Goal: Task Accomplishment & Management: Use online tool/utility

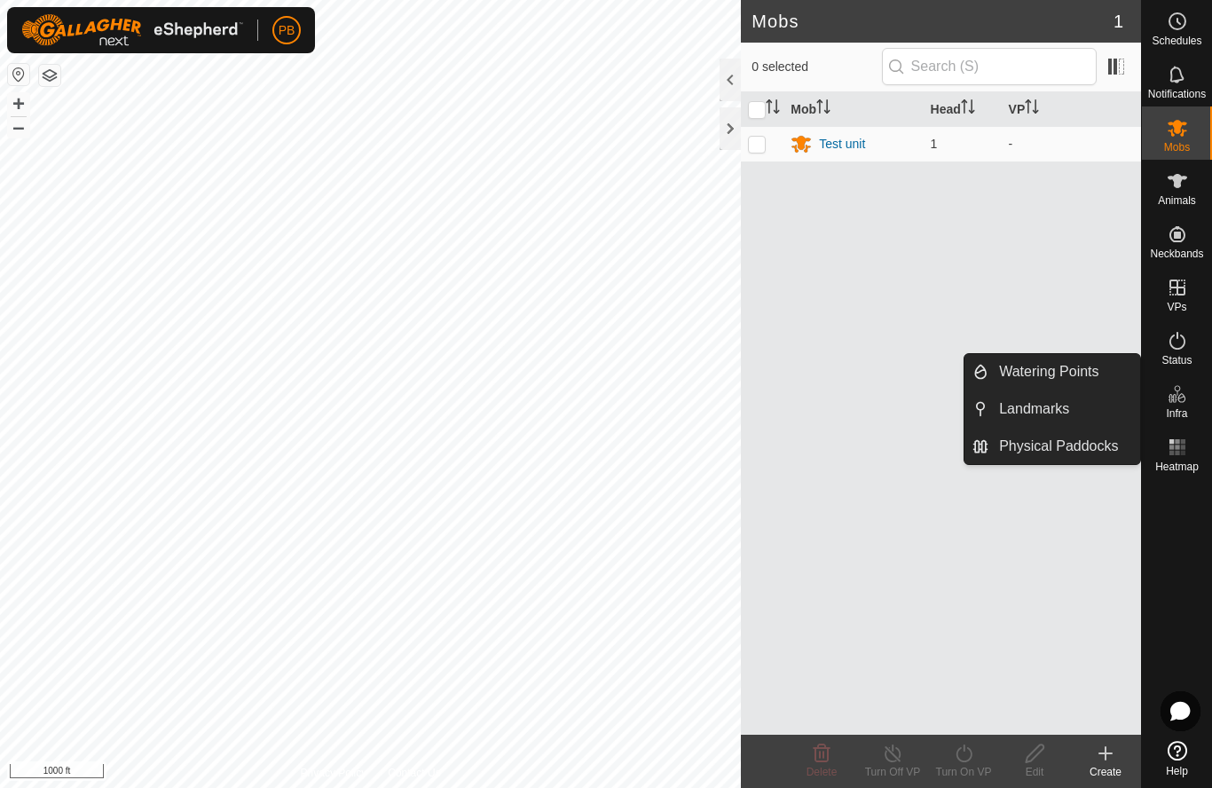
click at [1057, 420] on link "Landmarks" at bounding box center [1064, 408] width 152 height 35
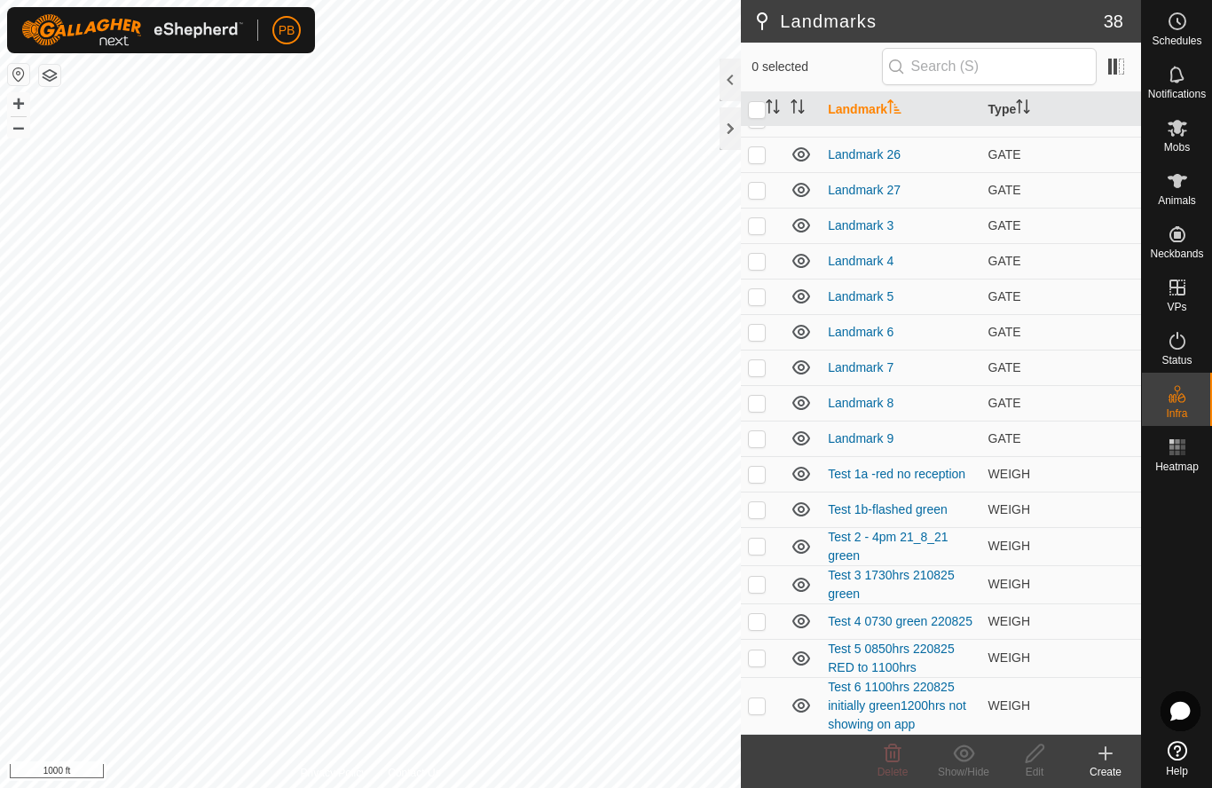
scroll to position [770, 0]
click at [1112, 747] on icon at bounding box center [1105, 752] width 21 height 21
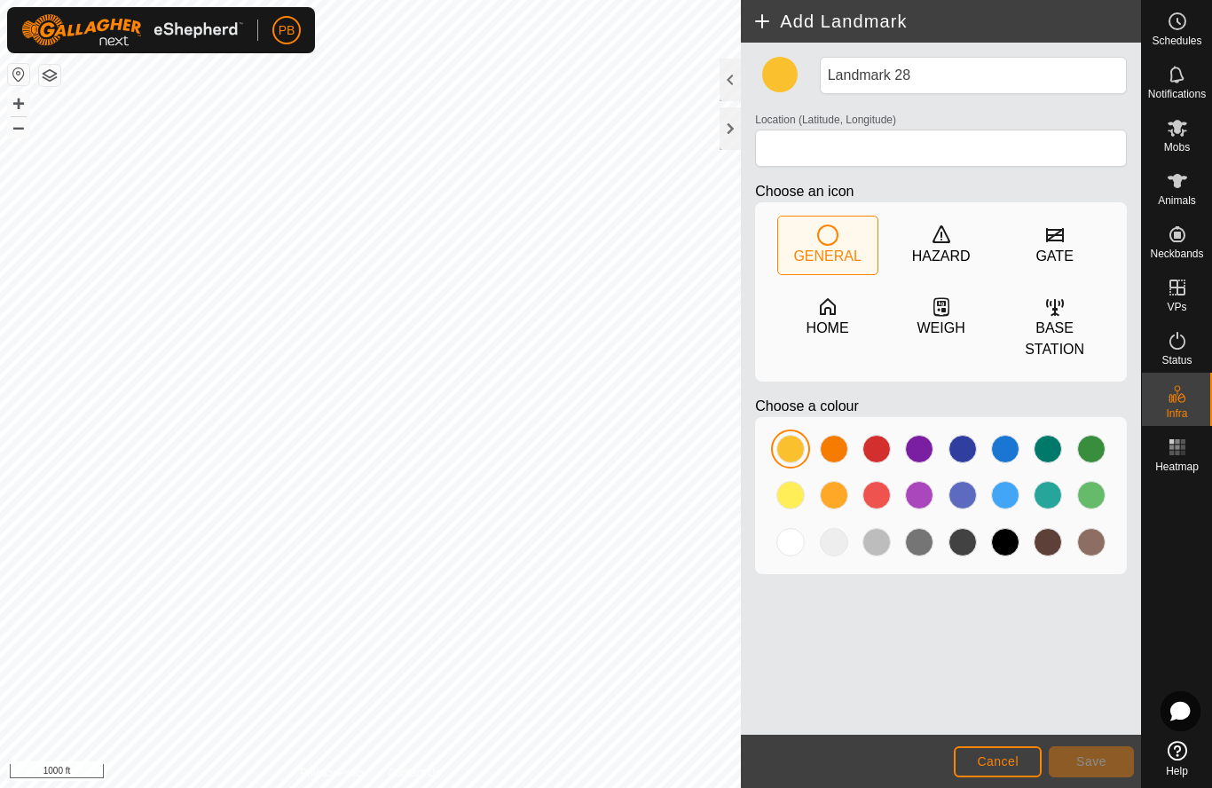
click at [946, 311] on icon at bounding box center [940, 306] width 21 height 21
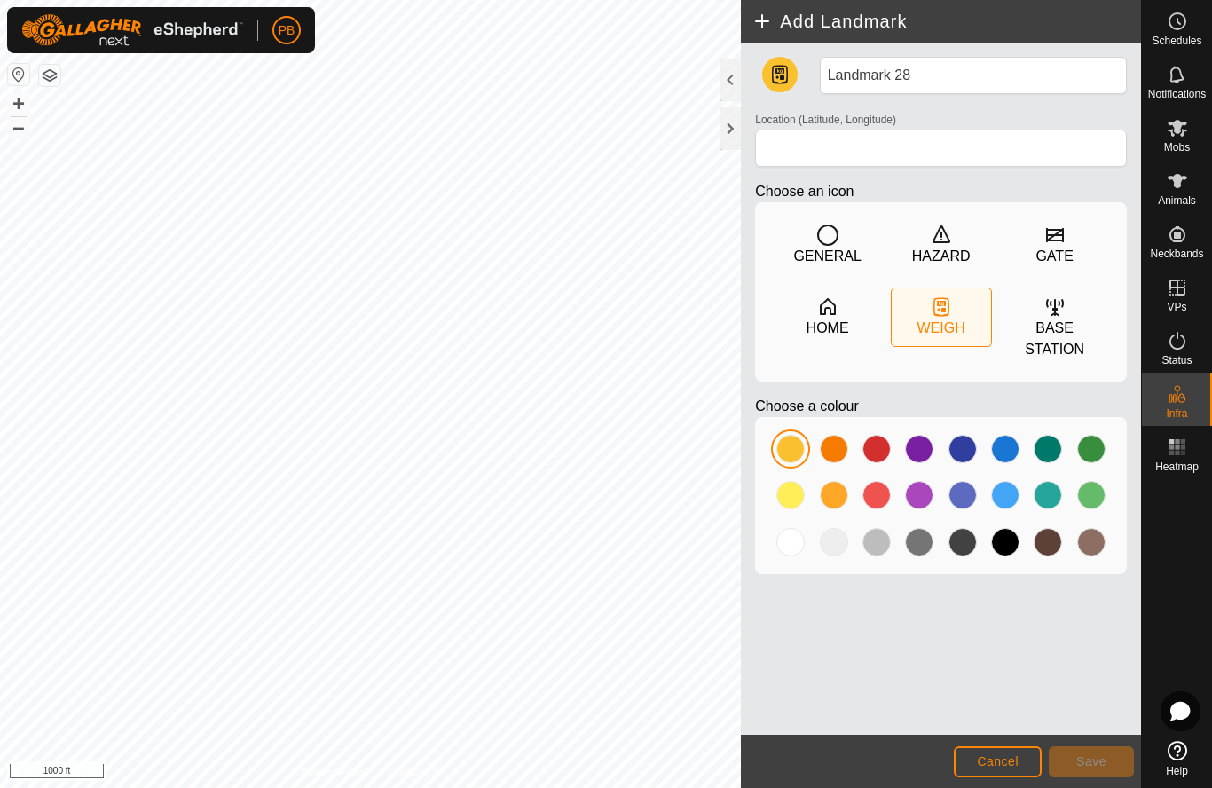
type input "-27.914898, 152.110168"
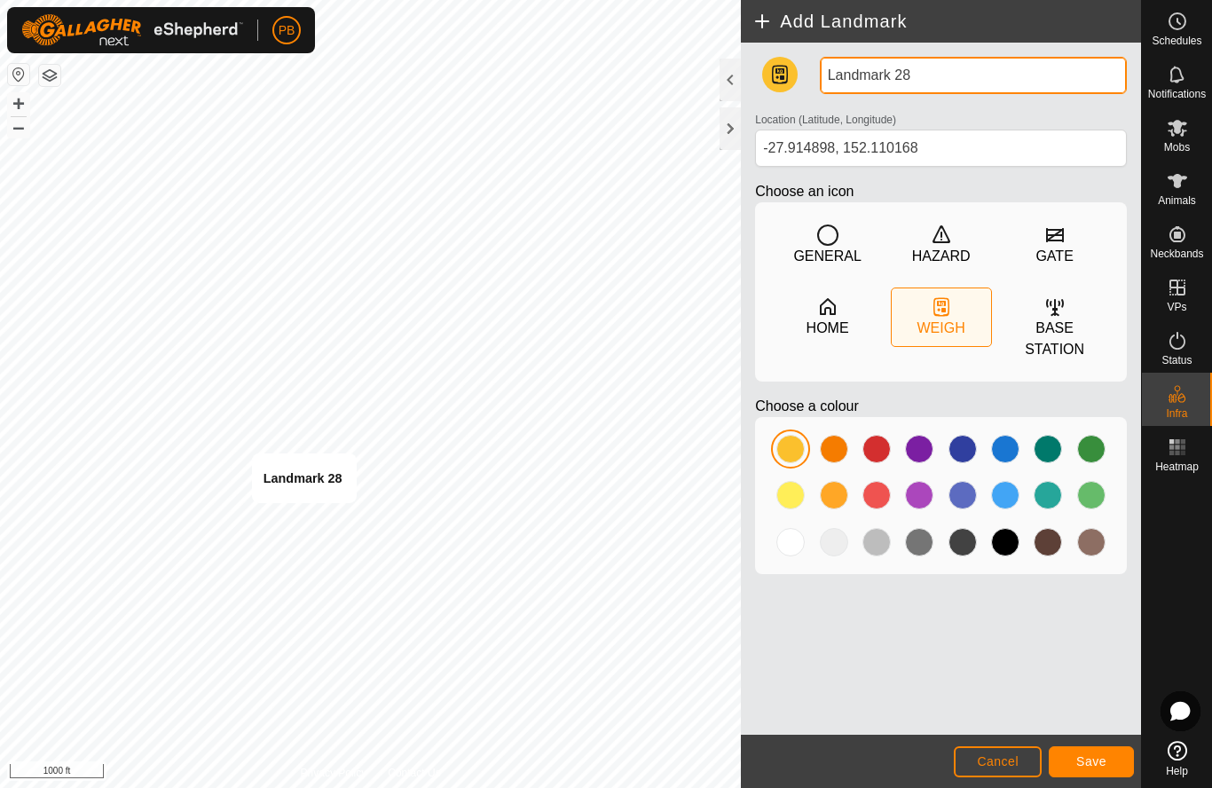
click at [926, 71] on input "Landmark 28" at bounding box center [973, 75] width 307 height 37
type input "L"
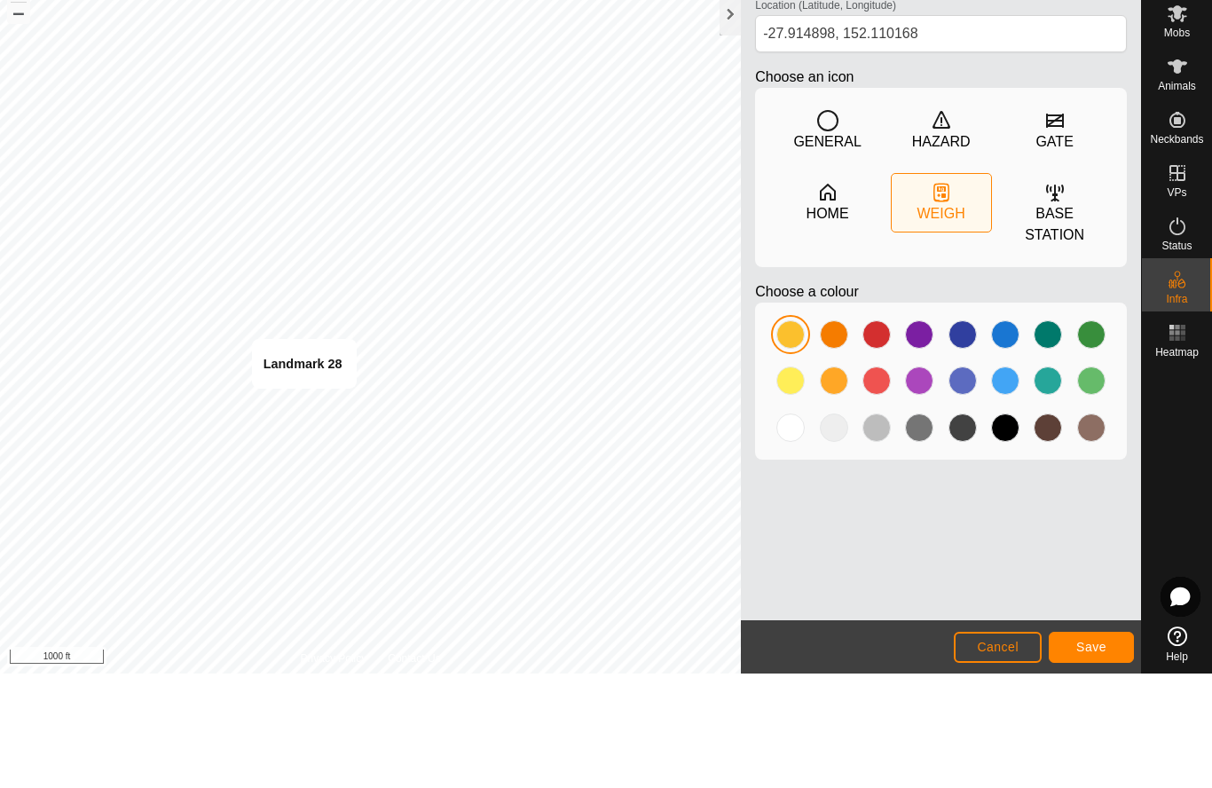
type input "Test 7 11200hrs Green and show on app"
click at [1087, 754] on span "Save" at bounding box center [1091, 761] width 30 height 14
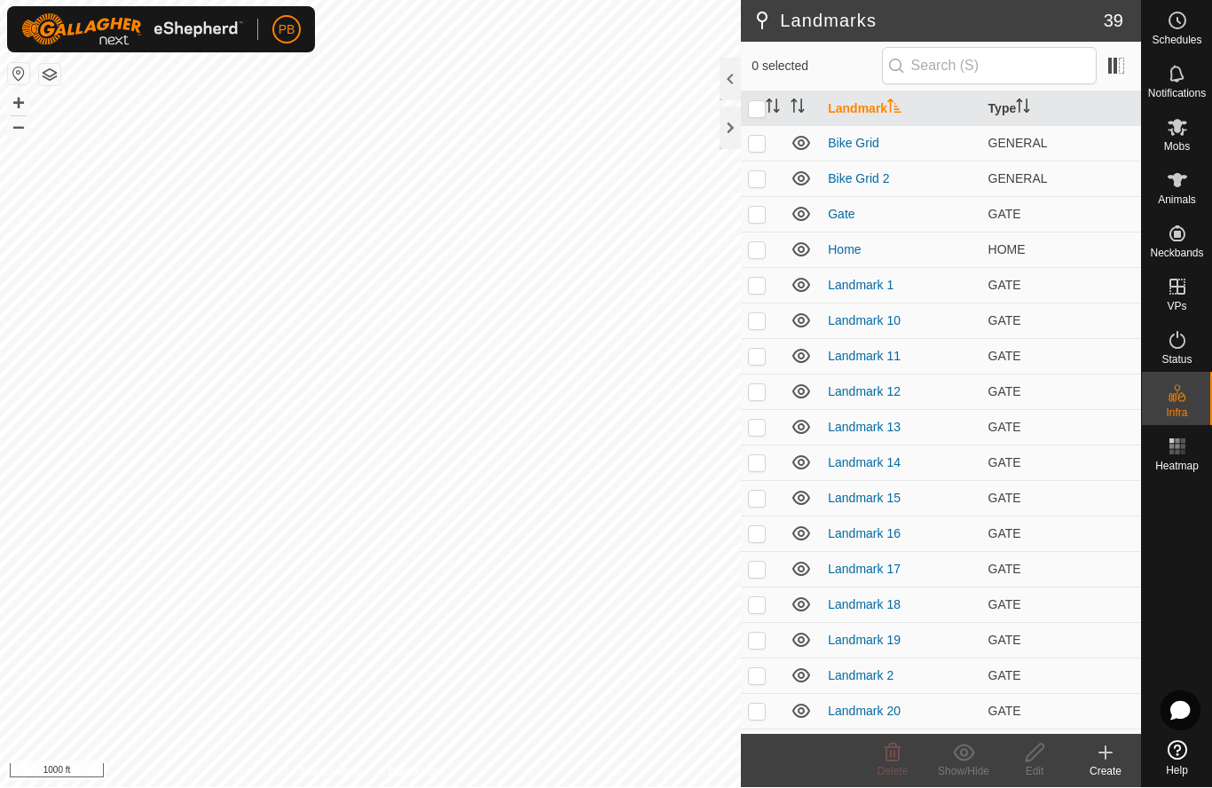
click at [1105, 748] on icon at bounding box center [1105, 753] width 0 height 12
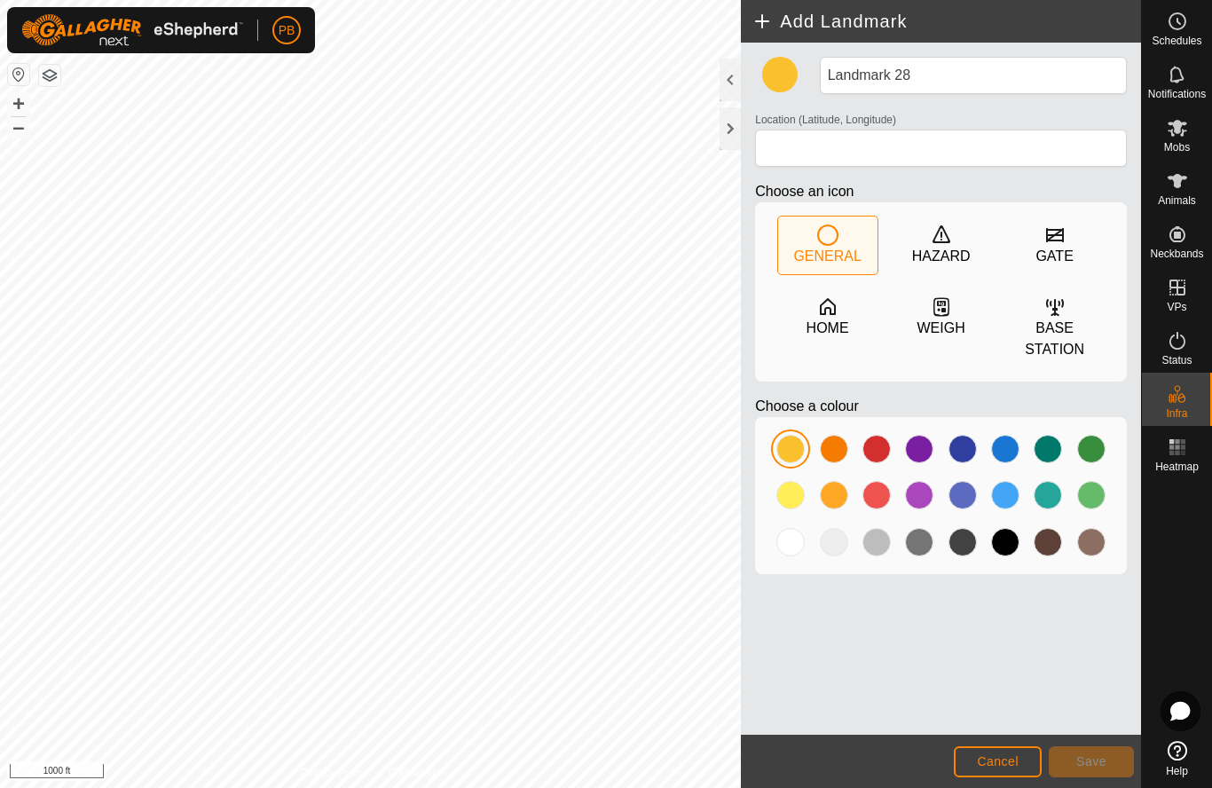
click at [945, 310] on icon at bounding box center [943, 310] width 4 height 4
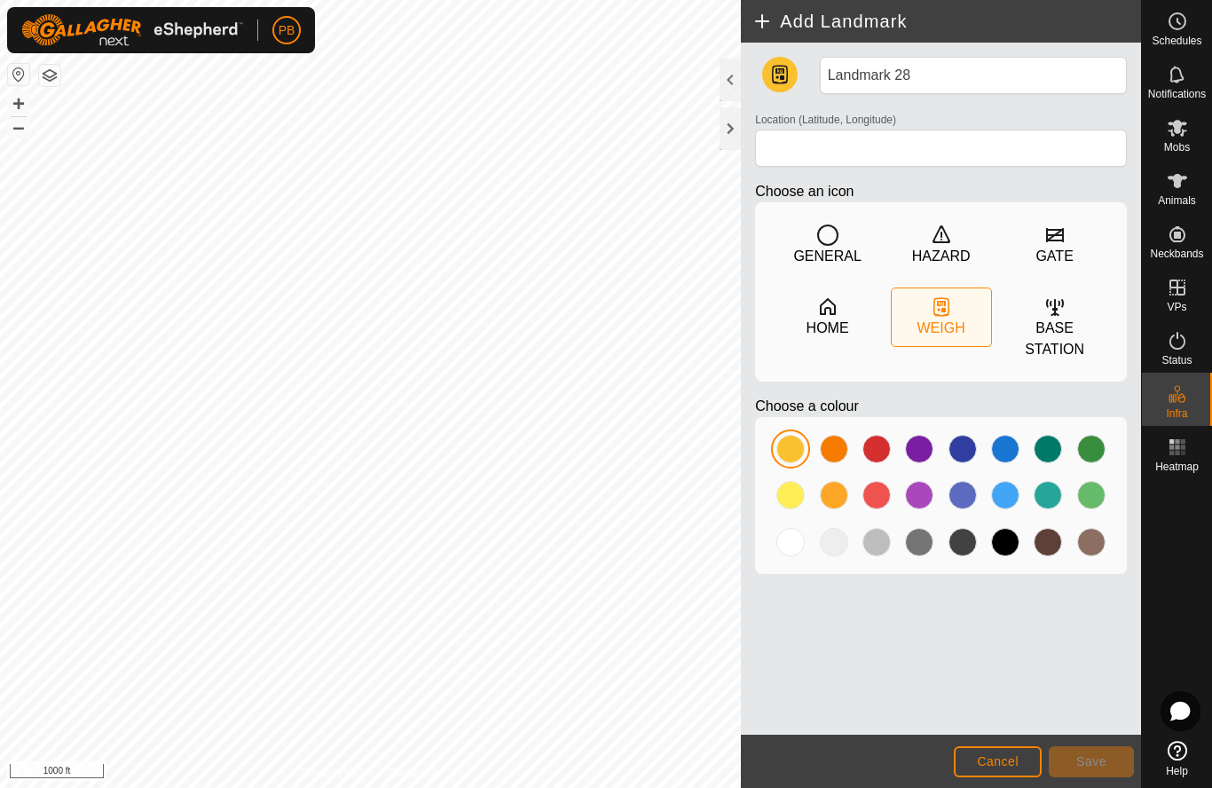
type input "-27.916038, 152.106006"
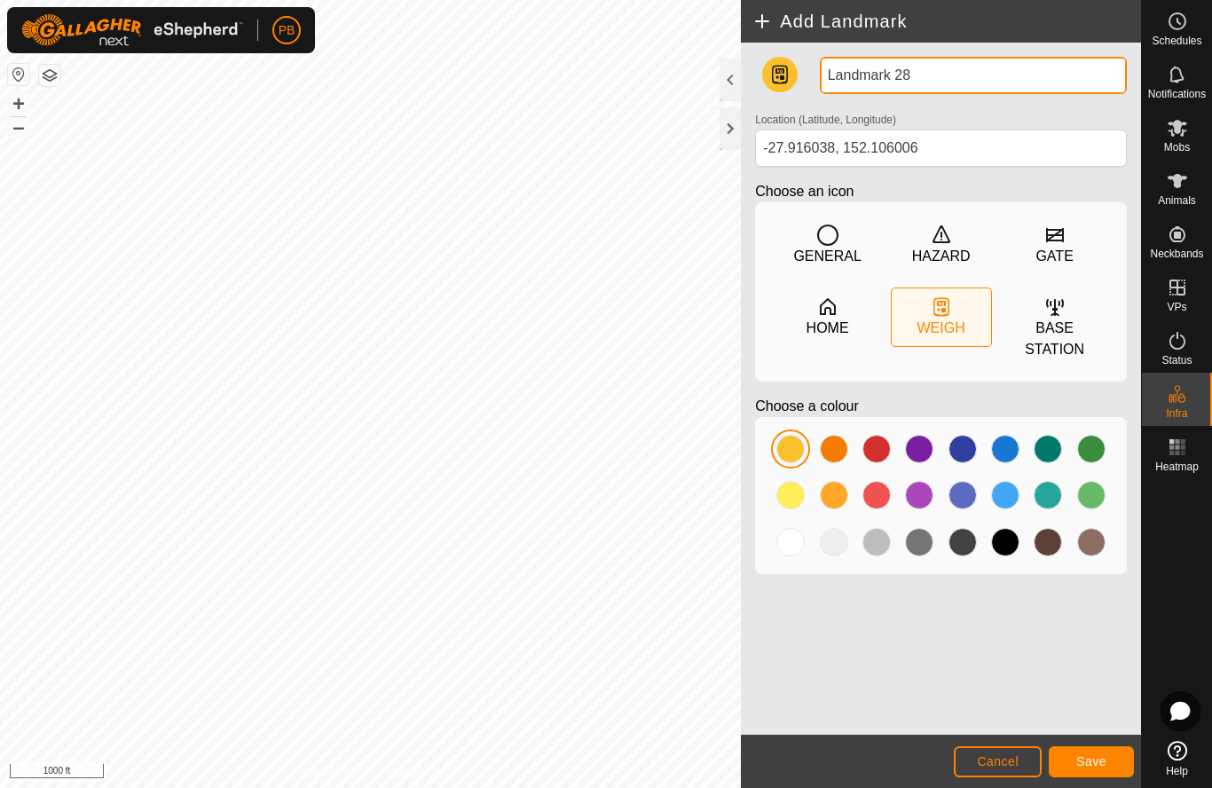
click at [947, 78] on input "Landmark 28" at bounding box center [973, 75] width 307 height 37
type input "L"
type input "Test 8 1400hrs 220825"
